Goal: Task Accomplishment & Management: Manage account settings

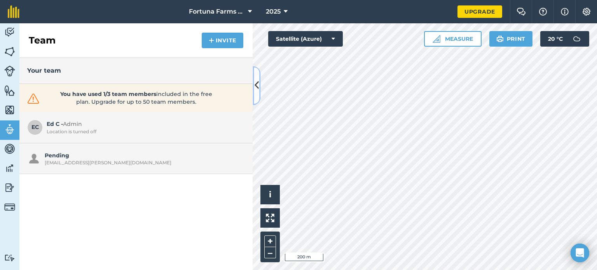
click at [255, 90] on icon at bounding box center [257, 86] width 4 height 14
click at [258, 90] on icon at bounding box center [257, 86] width 4 height 14
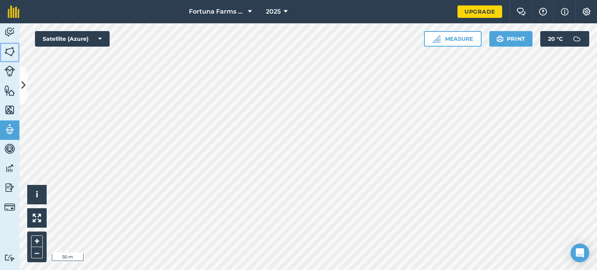
click at [10, 54] on img at bounding box center [9, 52] width 11 height 12
click at [25, 87] on icon at bounding box center [23, 86] width 4 height 14
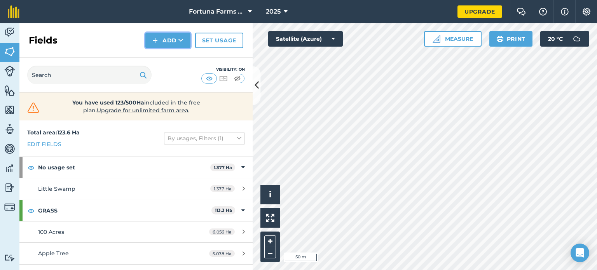
click at [163, 41] on button "Add" at bounding box center [167, 41] width 45 height 16
click at [168, 56] on link "Draw" at bounding box center [168, 57] width 43 height 17
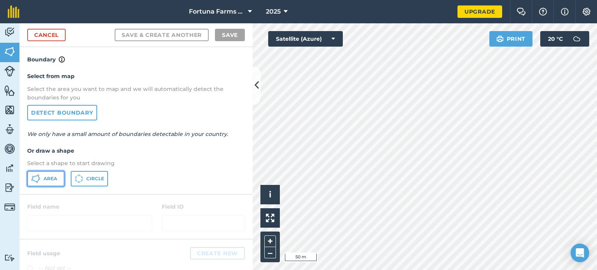
click at [45, 180] on span "Area" at bounding box center [51, 179] width 14 height 6
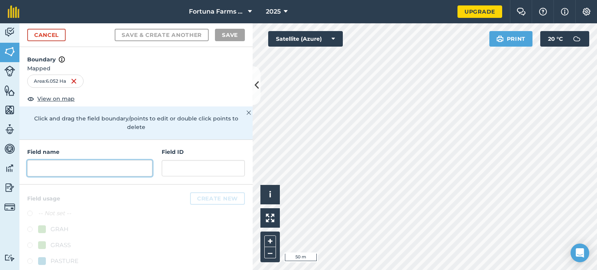
click at [52, 168] on input "text" at bounding box center [89, 168] width 125 height 16
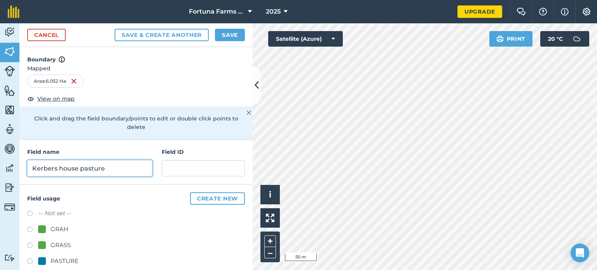
type input "Kerbers house pasture"
click at [46, 260] on div "PASTURE" at bounding box center [58, 261] width 40 height 9
radio input "true"
click at [233, 34] on button "Save" at bounding box center [230, 35] width 30 height 12
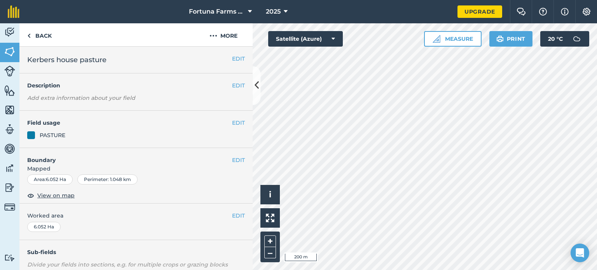
click at [467, 270] on html "Fortuna Farms Ltd 2025 Upgrade Farm Chat Help Info Settings Map printing is not…" at bounding box center [298, 135] width 597 height 270
click at [197, 183] on div "Activity Fields Livestock Features Maps Team Vehicles Data Reporting Billing Tu…" at bounding box center [298, 146] width 597 height 247
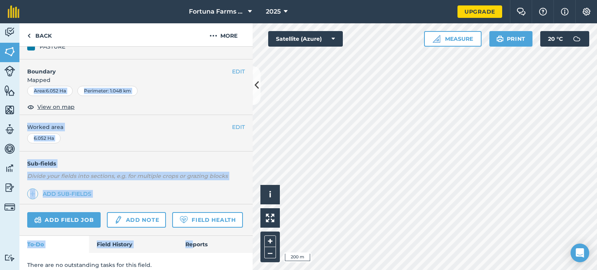
drag, startPoint x: 201, startPoint y: 253, endPoint x: 187, endPoint y: 288, distance: 37.8
click at [187, 270] on html "Fortuna Farms Ltd 2025 Upgrade Farm Chat Help Info Settings Map printing is not…" at bounding box center [298, 135] width 597 height 270
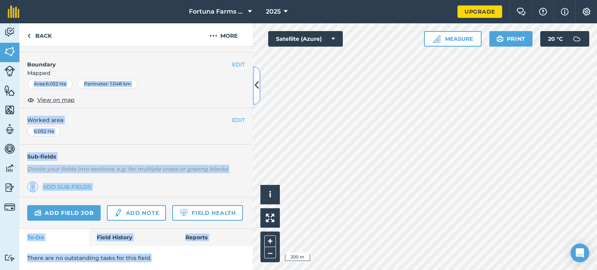
click at [260, 83] on button at bounding box center [257, 85] width 8 height 39
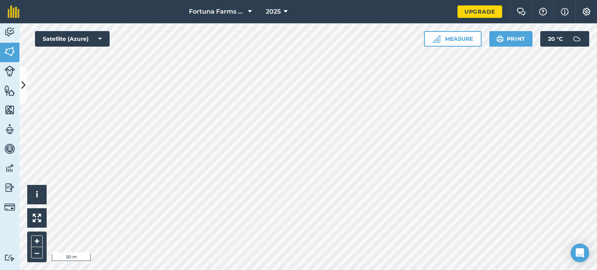
click at [382, 270] on html "Fortuna Farms Ltd 2025 Upgrade Farm Chat Help Info Settings Map printing is not…" at bounding box center [298, 135] width 597 height 270
click at [9, 68] on img at bounding box center [9, 71] width 11 height 11
click at [20, 87] on button at bounding box center [23, 85] width 8 height 39
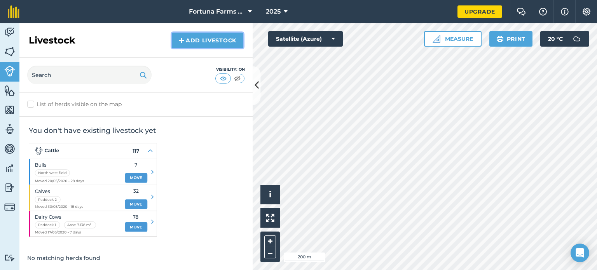
click at [193, 37] on link "Add Livestock" at bounding box center [208, 41] width 72 height 16
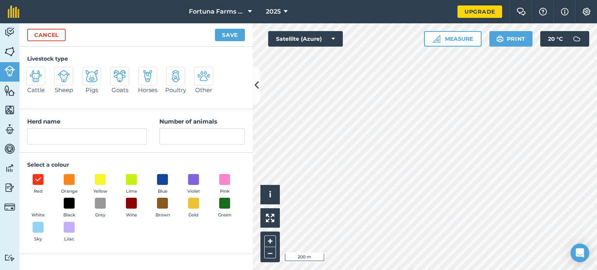
click at [41, 78] on img at bounding box center [36, 76] width 12 height 12
click at [32, 72] on input "Cattle" at bounding box center [29, 69] width 5 height 5
radio input "true"
drag, startPoint x: 51, startPoint y: 138, endPoint x: 29, endPoint y: 138, distance: 22.2
click at [30, 138] on input "Cattle" at bounding box center [87, 136] width 120 height 16
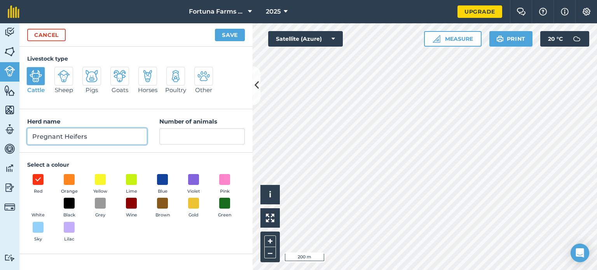
type input "Pregnant Heifers"
click at [197, 135] on input "Number of animals" at bounding box center [202, 136] width 86 height 16
type input "8"
click at [233, 37] on button "Save" at bounding box center [230, 35] width 30 height 12
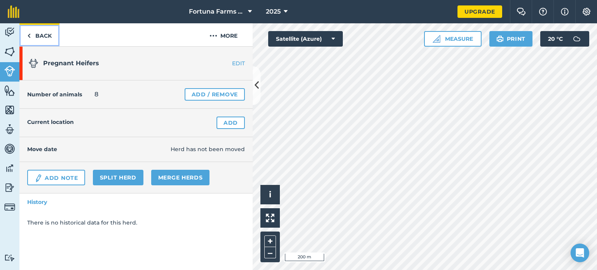
click at [29, 38] on img at bounding box center [28, 35] width 3 height 9
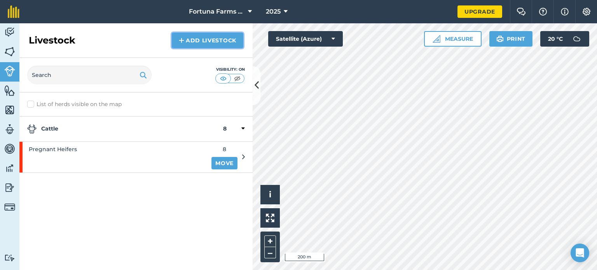
click at [210, 40] on link "Add Livestock" at bounding box center [208, 41] width 72 height 16
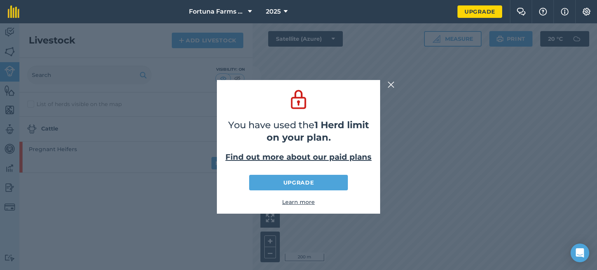
click at [389, 86] on img at bounding box center [391, 84] width 7 height 9
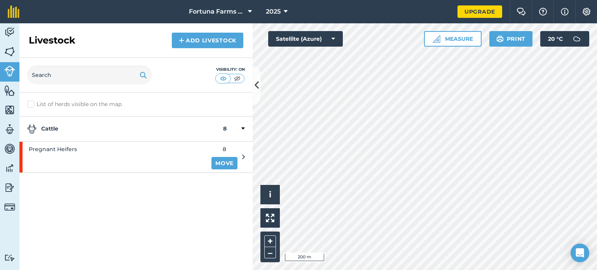
click at [244, 128] on icon at bounding box center [242, 128] width 3 height 7
click at [47, 126] on strong "Cattle" at bounding box center [125, 128] width 196 height 9
click at [245, 157] on icon at bounding box center [243, 157] width 3 height 7
click at [36, 127] on img at bounding box center [31, 128] width 9 height 9
click at [29, 129] on img at bounding box center [31, 128] width 9 height 9
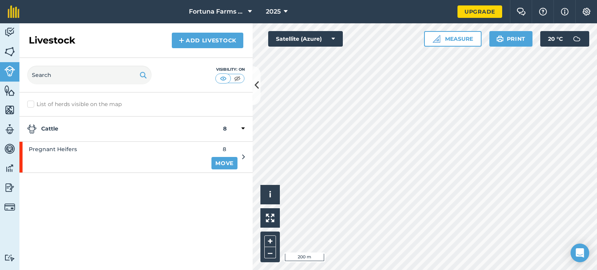
click at [242, 128] on icon at bounding box center [242, 128] width 3 height 7
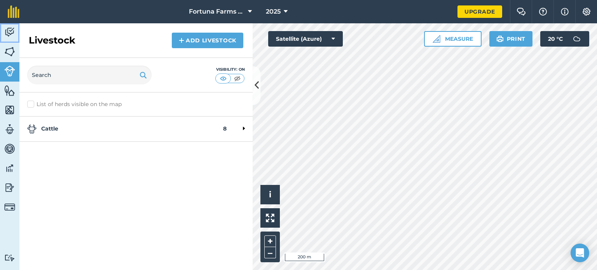
click at [10, 30] on img at bounding box center [9, 32] width 11 height 12
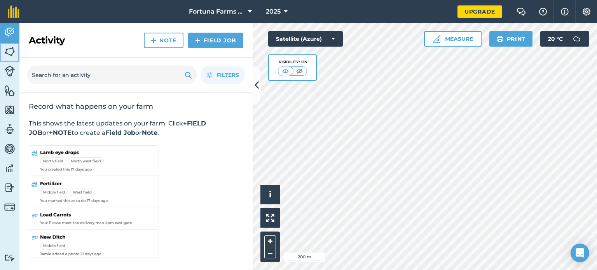
click at [11, 50] on img at bounding box center [9, 52] width 11 height 12
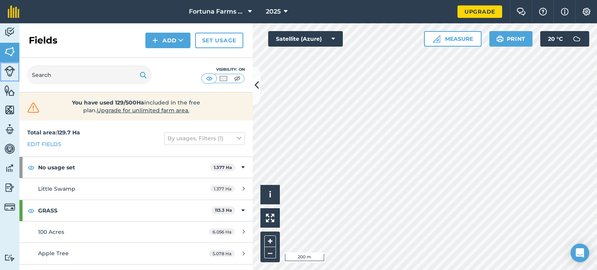
click at [12, 71] on img at bounding box center [9, 71] width 11 height 11
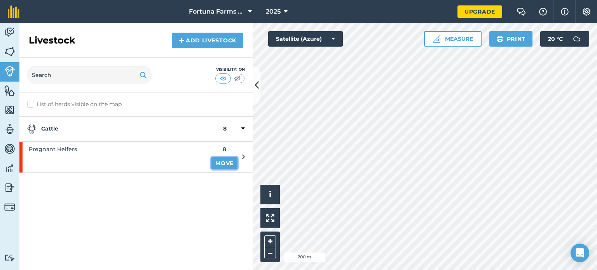
click at [220, 164] on link "Move" at bounding box center [224, 163] width 26 height 12
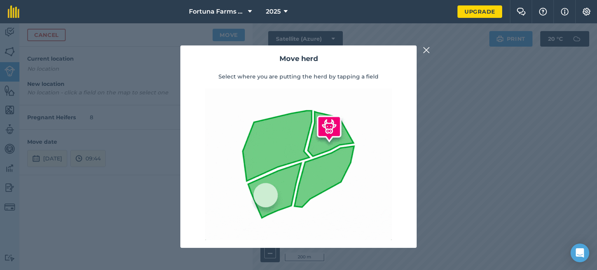
click at [428, 49] on img at bounding box center [426, 49] width 7 height 9
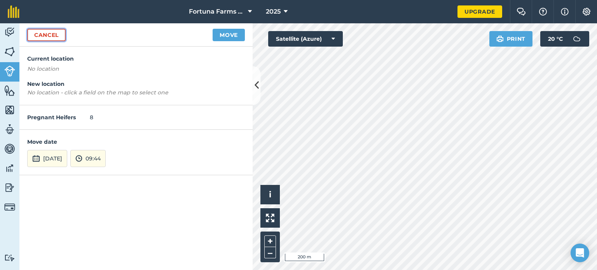
click at [45, 35] on link "Cancel" at bounding box center [46, 35] width 38 height 12
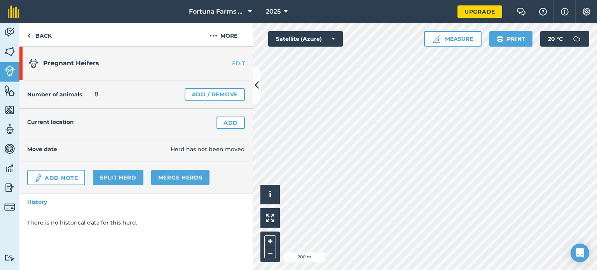
click at [235, 65] on link "EDIT" at bounding box center [228, 63] width 49 height 8
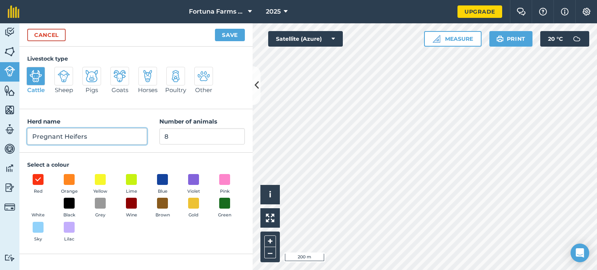
drag, startPoint x: 95, startPoint y: 140, endPoint x: 25, endPoint y: 140, distance: 69.6
click at [25, 140] on div "Herd name Pregnant Heifers Number of animals 8" at bounding box center [135, 131] width 233 height 44
type input "Dairy Herd"
drag, startPoint x: 171, startPoint y: 138, endPoint x: 148, endPoint y: 135, distance: 23.5
click at [149, 141] on div "Herd name Dairy Herd Number of animals 8" at bounding box center [135, 131] width 233 height 44
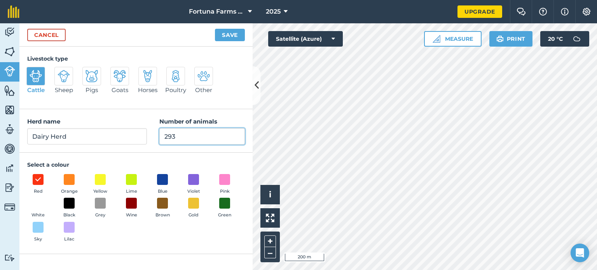
type input "293"
click at [230, 31] on button "Save" at bounding box center [230, 35] width 30 height 12
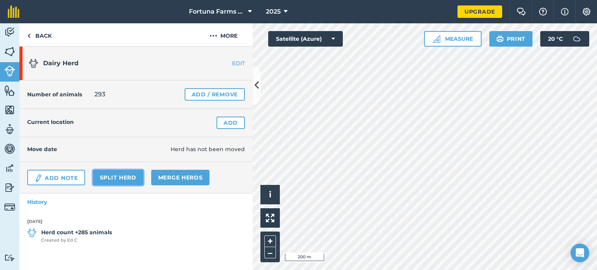
click at [120, 178] on link "Split herd" at bounding box center [118, 178] width 51 height 16
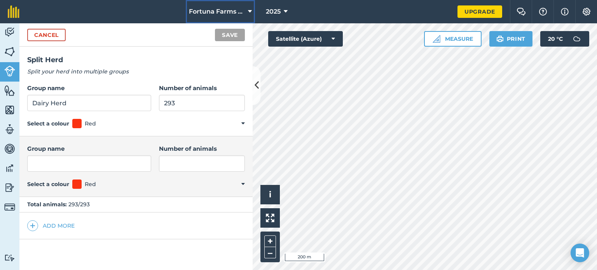
click at [246, 9] on button "Fortuna Farms Ltd" at bounding box center [220, 11] width 69 height 23
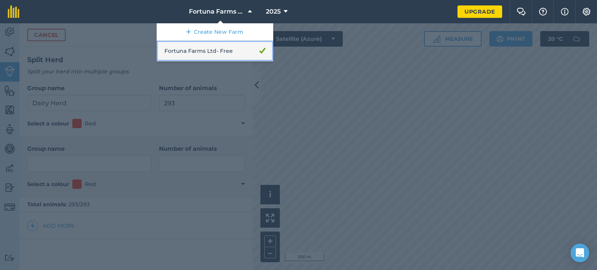
click at [227, 48] on link "Fortuna Farms Ltd - Free" at bounding box center [215, 51] width 117 height 21
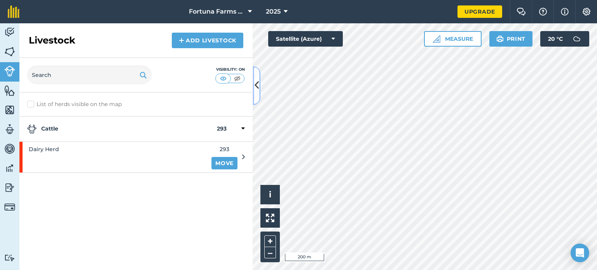
click at [253, 84] on button at bounding box center [257, 85] width 8 height 39
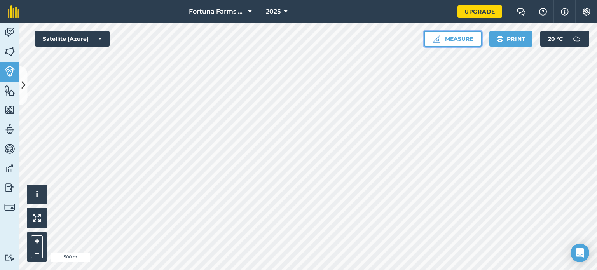
click at [458, 40] on button "Measure" at bounding box center [453, 39] width 58 height 16
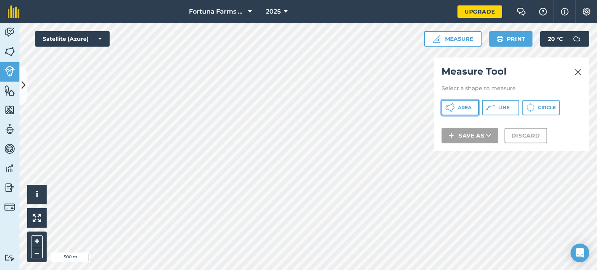
click at [463, 109] on span "Area" at bounding box center [465, 108] width 14 height 6
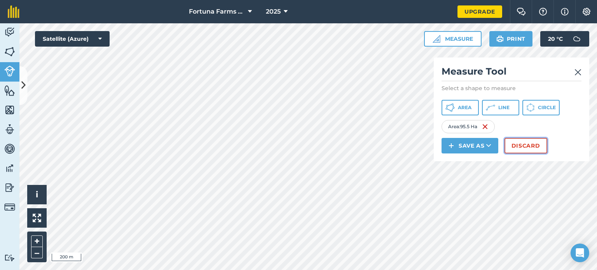
click at [522, 143] on button "Discard" at bounding box center [526, 146] width 43 height 16
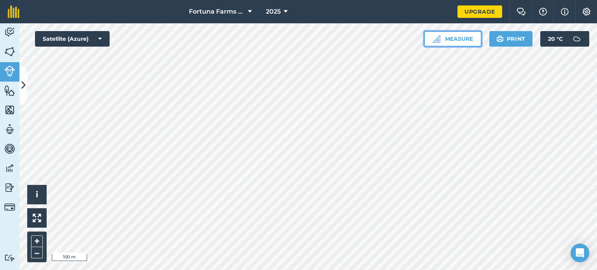
click at [459, 37] on button "Measure" at bounding box center [453, 39] width 58 height 16
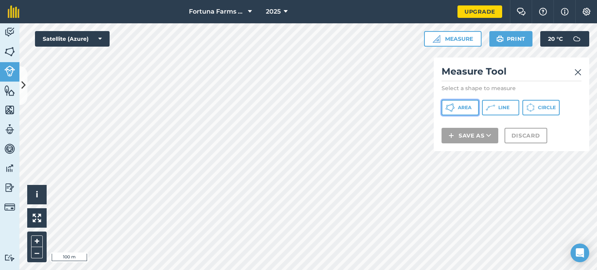
click at [467, 107] on span "Area" at bounding box center [465, 108] width 14 height 6
click at [580, 71] on img at bounding box center [578, 72] width 7 height 9
